Goal: Understand process/instructions: Learn how to perform a task or action

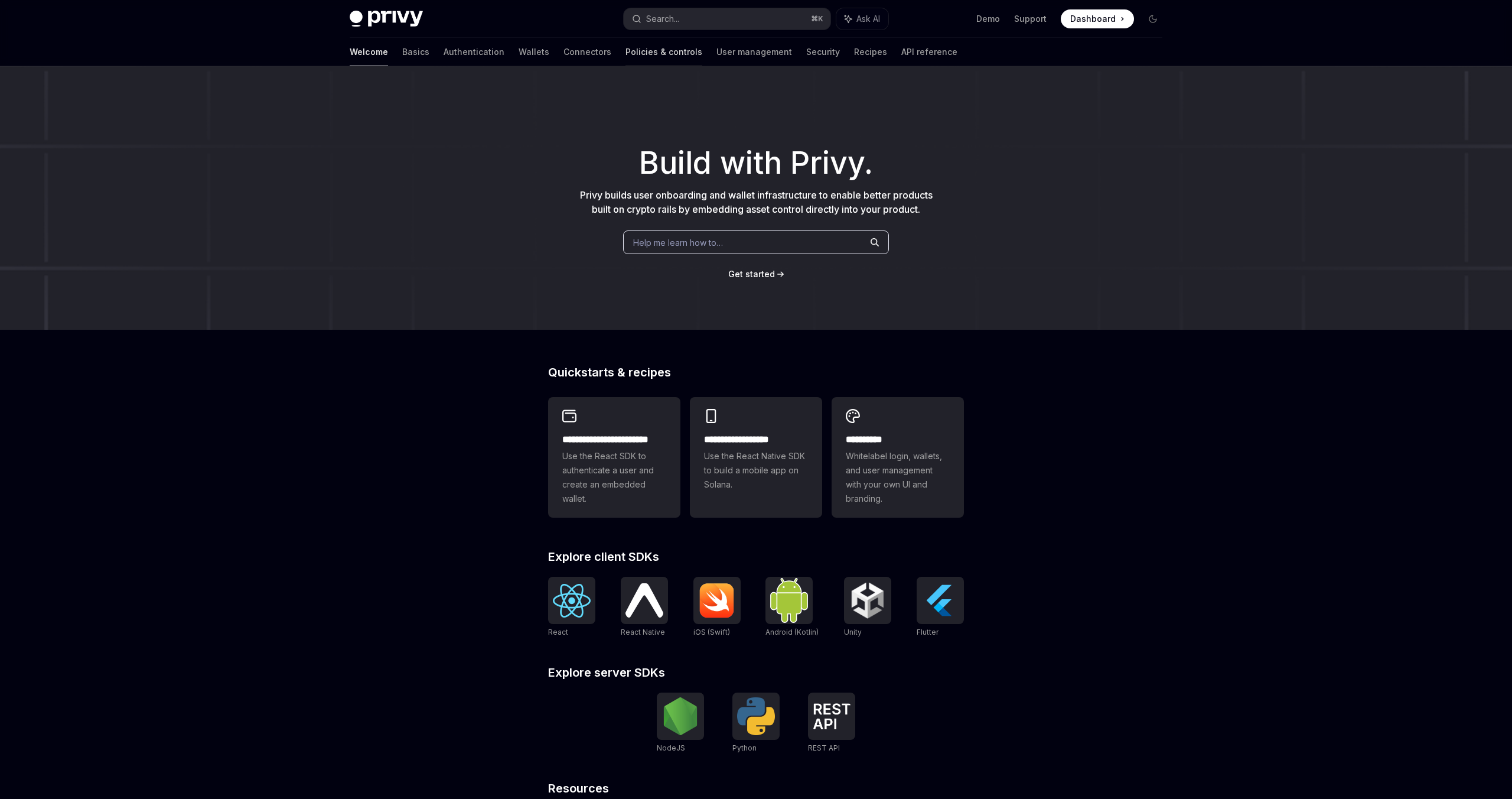
click at [626, 43] on link "Policies & controls" at bounding box center [664, 52] width 77 height 28
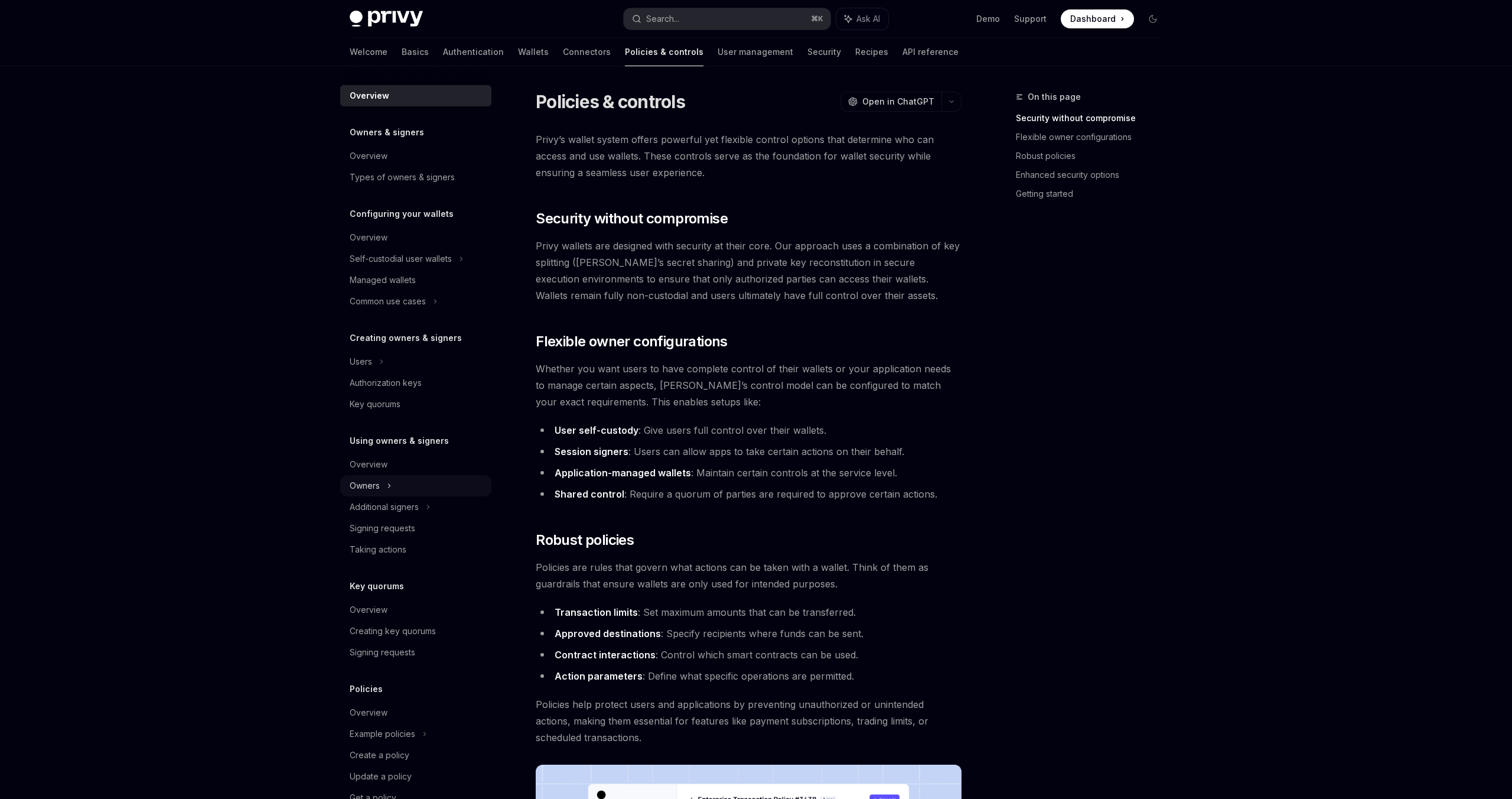
scroll to position [33, 0]
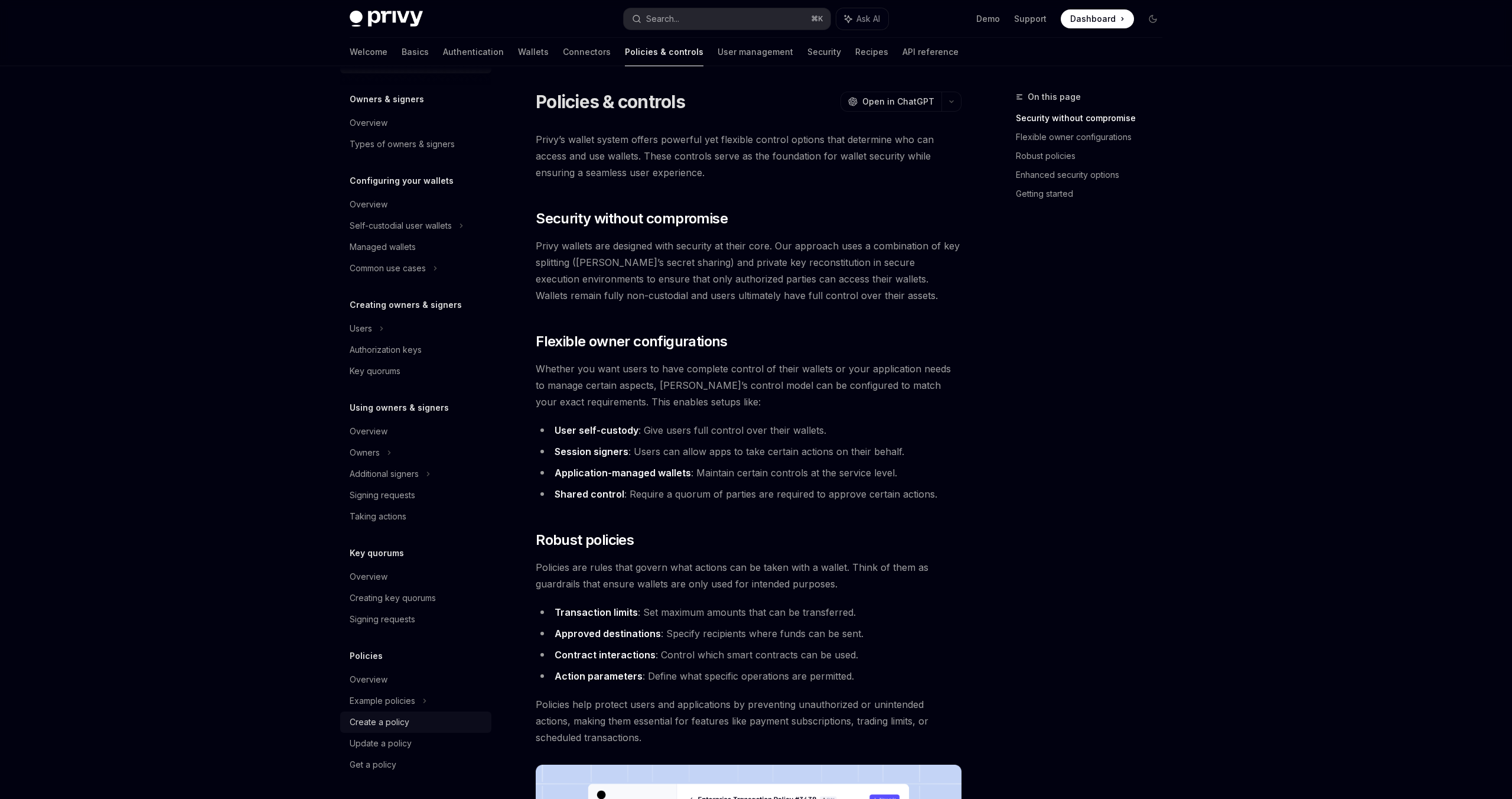
click at [373, 711] on link "Create a policy" at bounding box center [416, 722] width 151 height 21
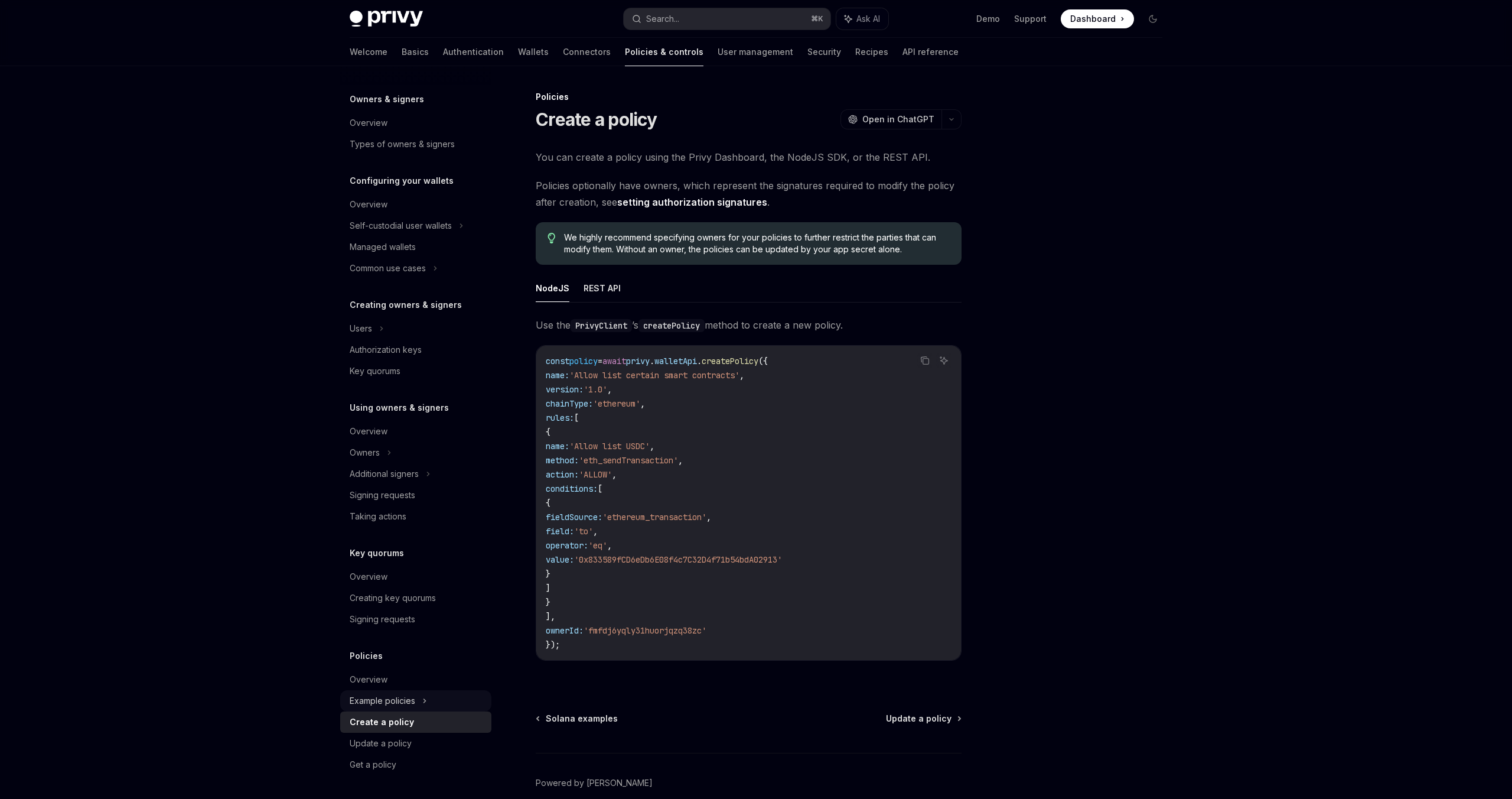
click at [373, 233] on div "Example policies" at bounding box center [401, 226] width 102 height 14
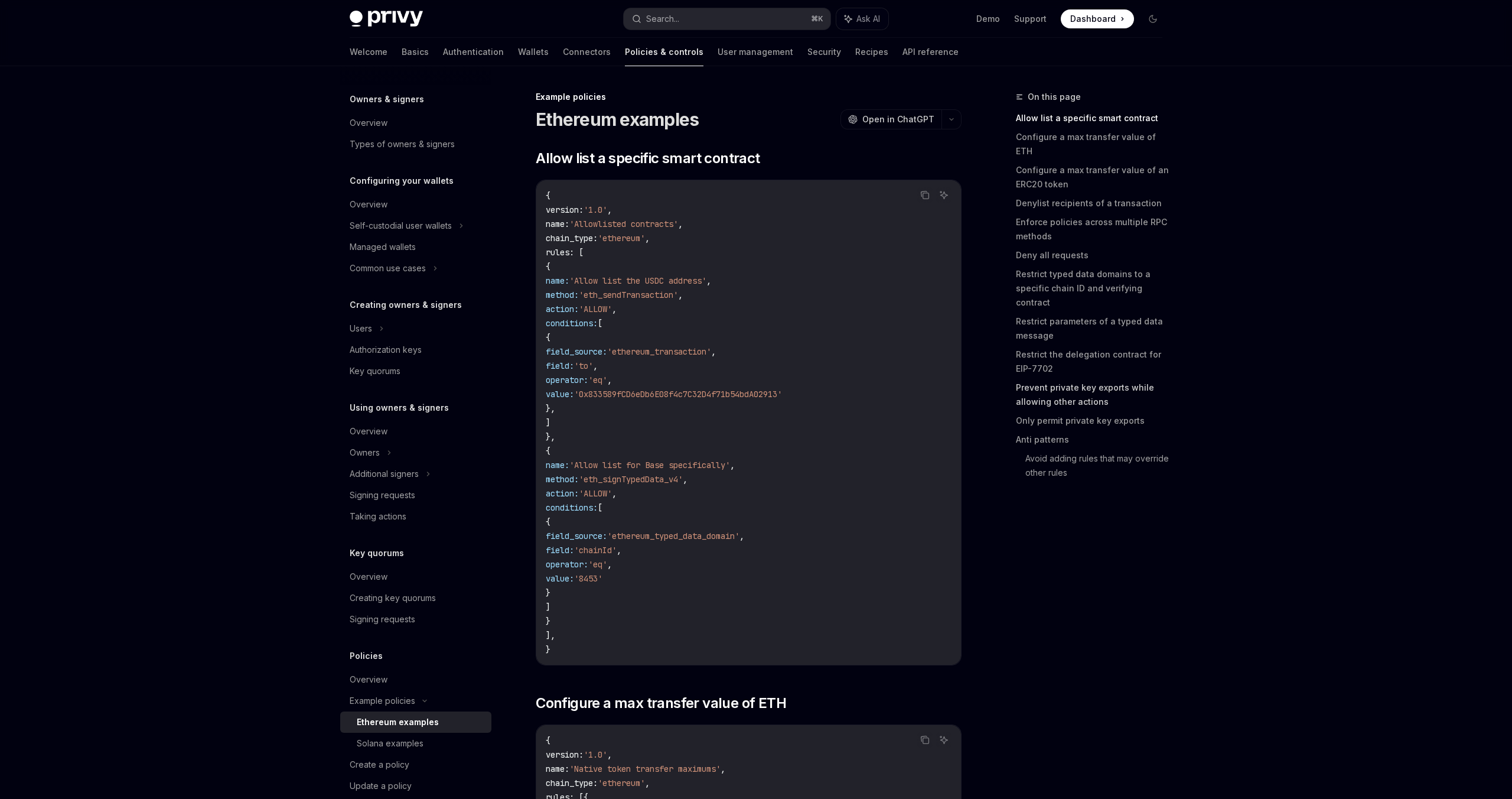
click at [1067, 378] on link "Prevent private key exports while allowing other actions" at bounding box center [1094, 394] width 156 height 33
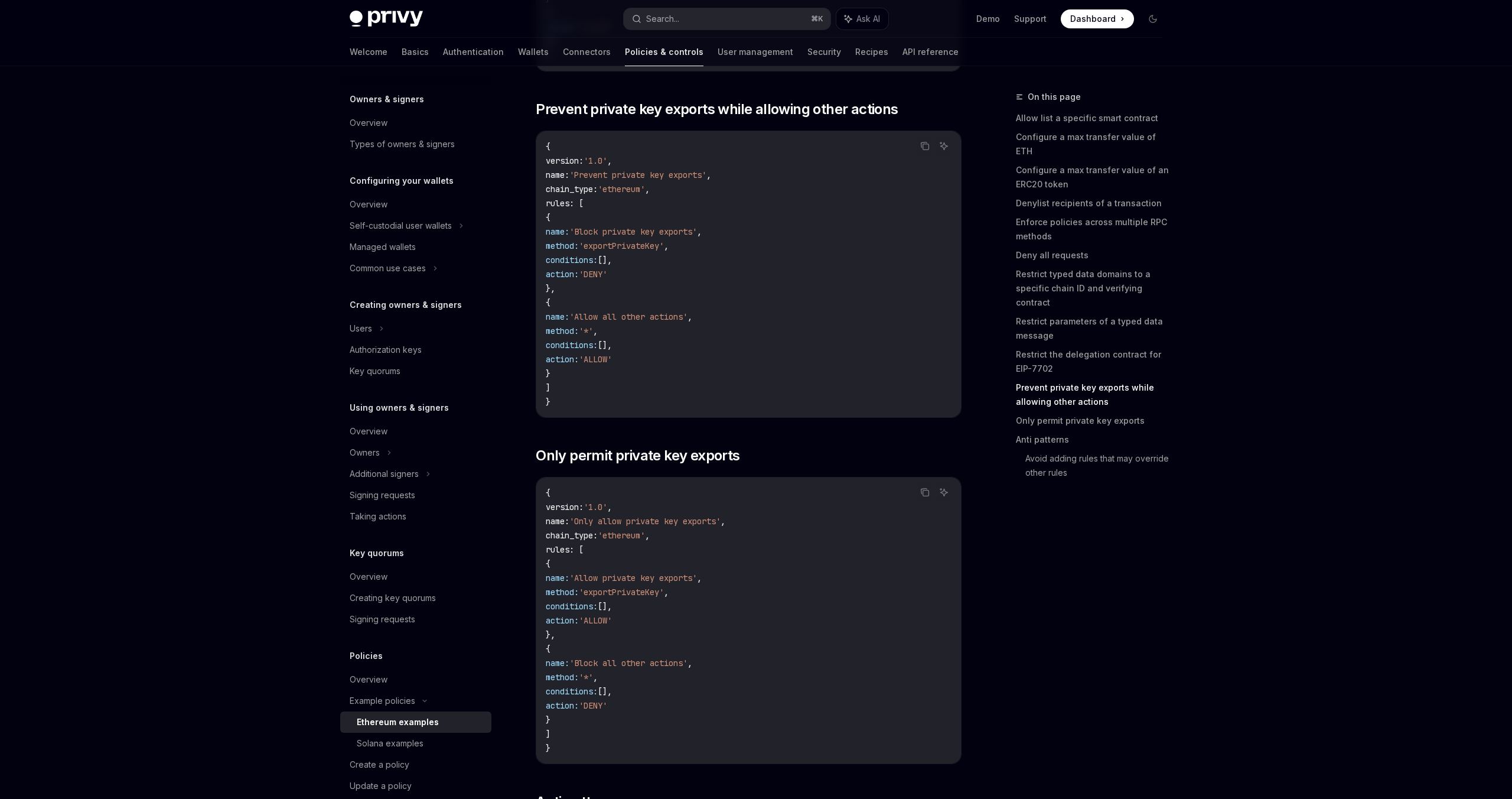
scroll to position [4664, 0]
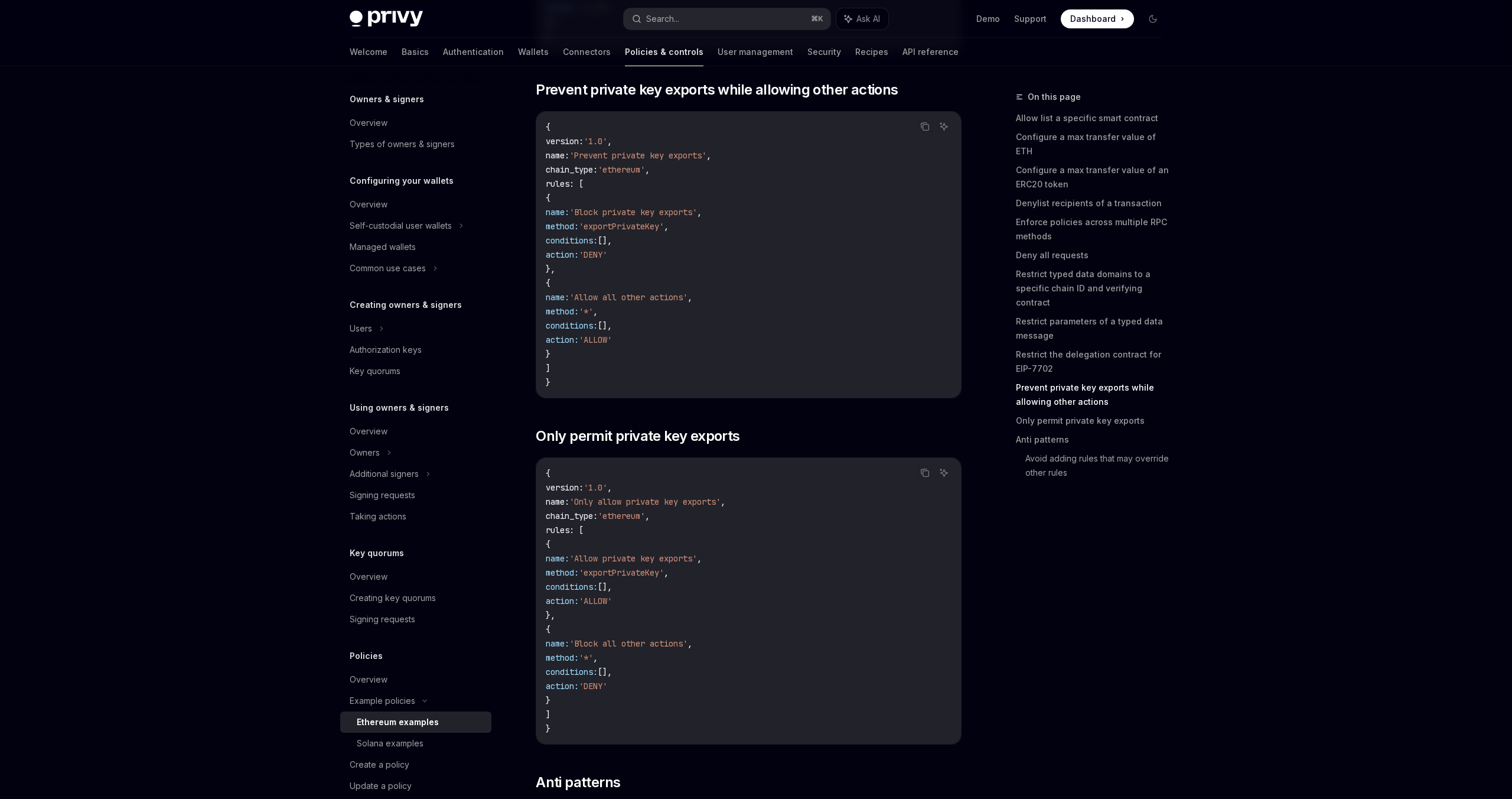
click at [679, 272] on code "{ version : '1.0' , name : 'Prevent private key exports' , chain_type : 'ethere…" at bounding box center [749, 255] width 406 height 269
type textarea "*"
